Goal: Information Seeking & Learning: Find specific fact

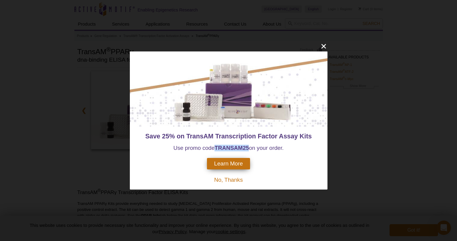
drag, startPoint x: 216, startPoint y: 148, endPoint x: 249, endPoint y: 150, distance: 32.6
click at [249, 150] on span "Use promo code TRANSAM 25 on your order." at bounding box center [228, 148] width 110 height 6
click at [326, 47] on icon "close" at bounding box center [324, 46] width 8 height 8
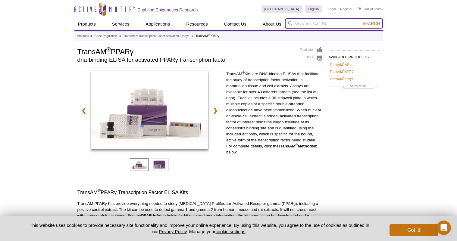
click at [314, 22] on input "search" at bounding box center [334, 23] width 98 height 10
paste input "54DH18"
type input "54DH18"
click at [361, 21] on button "Search" at bounding box center [371, 23] width 21 height 5
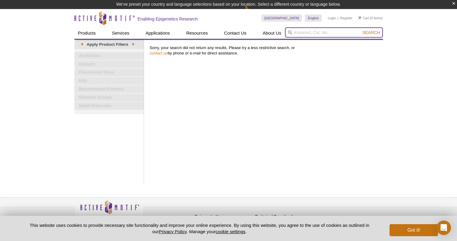
click at [309, 35] on input "search" at bounding box center [334, 32] width 98 height 10
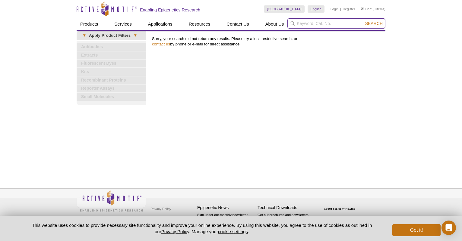
paste input "54DH18"
type input "54DH18"
click at [363, 21] on button "Search" at bounding box center [373, 23] width 21 height 5
click at [326, 23] on input "search" at bounding box center [336, 23] width 98 height 10
paste input "EMI [PERSON_NAME] Forcep: Stainless Steel, 5 1/2 in Overall Lg, Curved Tip"
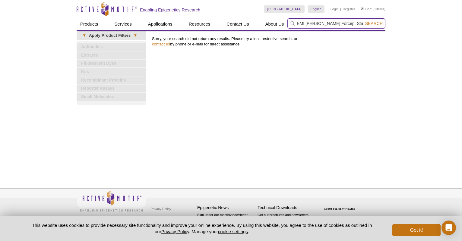
scroll to position [0, 55]
type input "EMI [PERSON_NAME] Forcep: Stainless Steel, 5 1/2 in Overall Lg, Curved Tip"
click at [363, 21] on button "Search" at bounding box center [373, 23] width 21 height 5
click at [318, 23] on input "search" at bounding box center [336, 23] width 98 height 10
paste input "38F787"
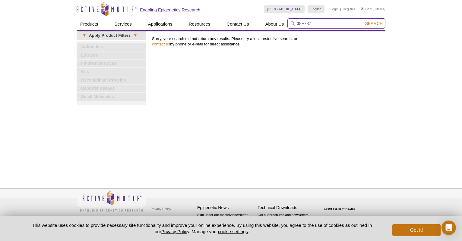
type input "38F787"
click at [363, 21] on button "Search" at bounding box center [373, 23] width 21 height 5
drag, startPoint x: 317, startPoint y: 134, endPoint x: 316, endPoint y: 111, distance: 23.2
click at [317, 134] on div "Print Results Sorry, your search did not return any results. Please try a less …" at bounding box center [267, 103] width 236 height 144
